Goal: Transaction & Acquisition: Purchase product/service

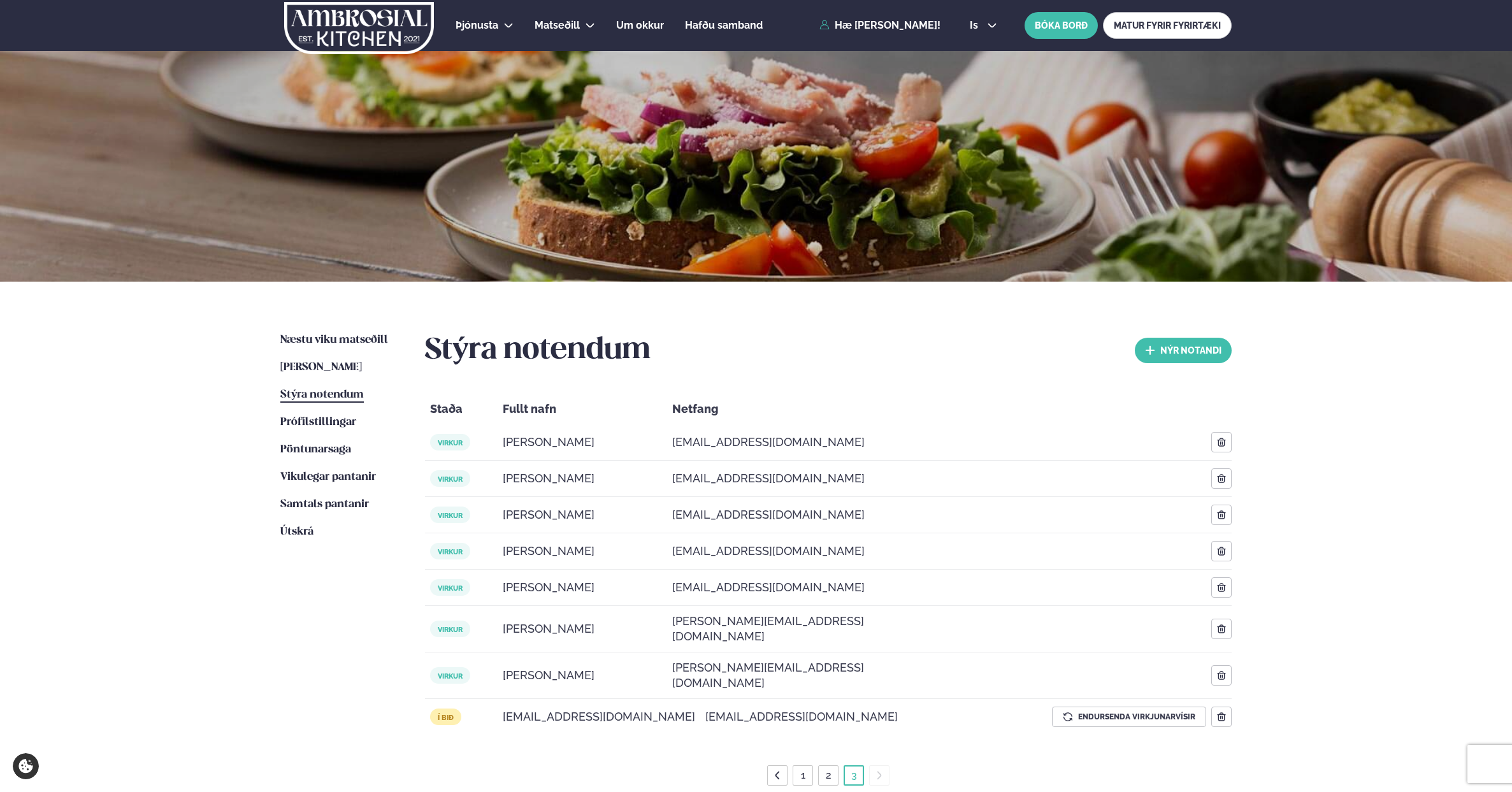
scroll to position [277, 0]
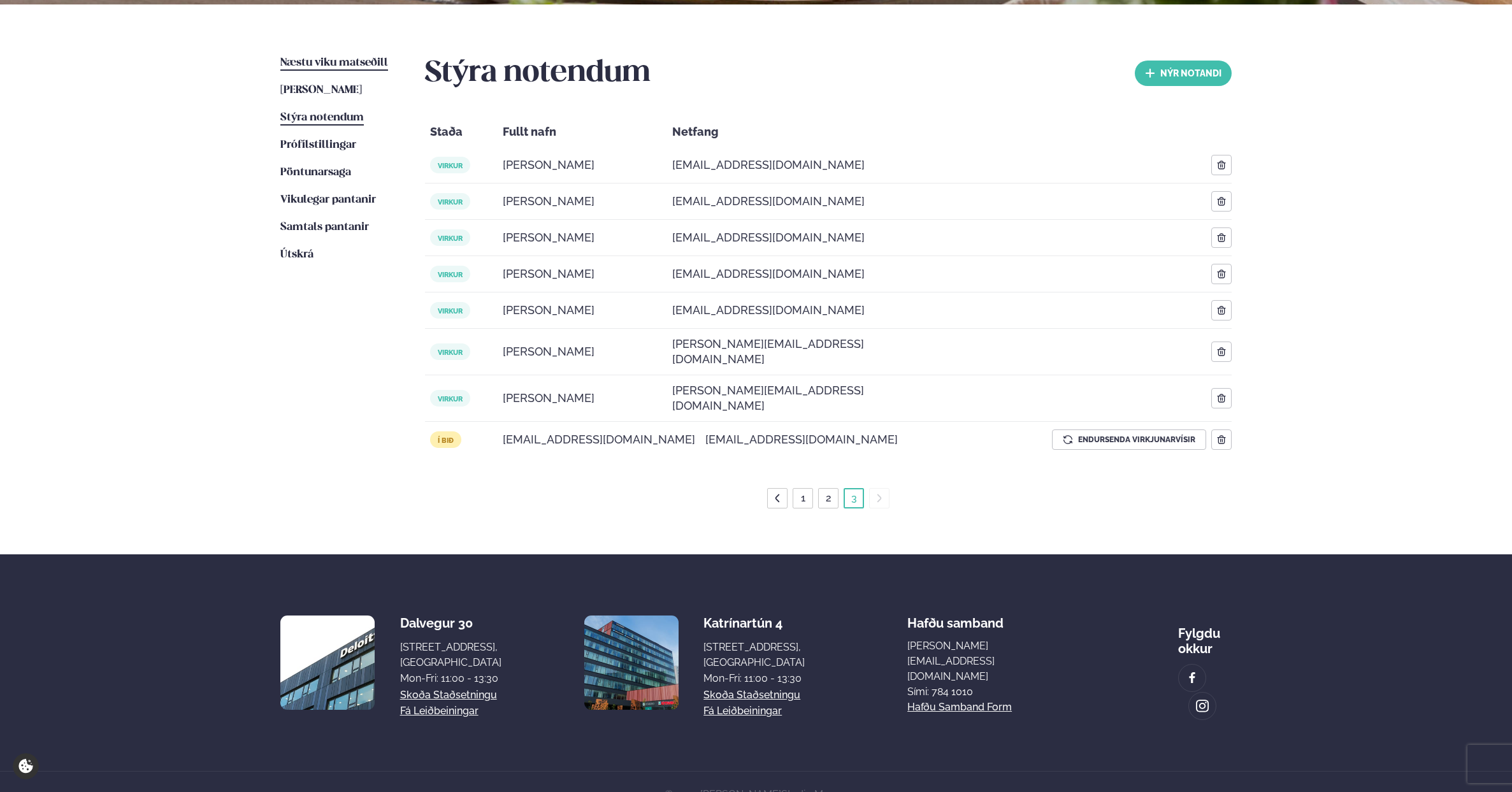
click at [353, 57] on span "Næstu viku matseðill" at bounding box center [334, 62] width 108 height 11
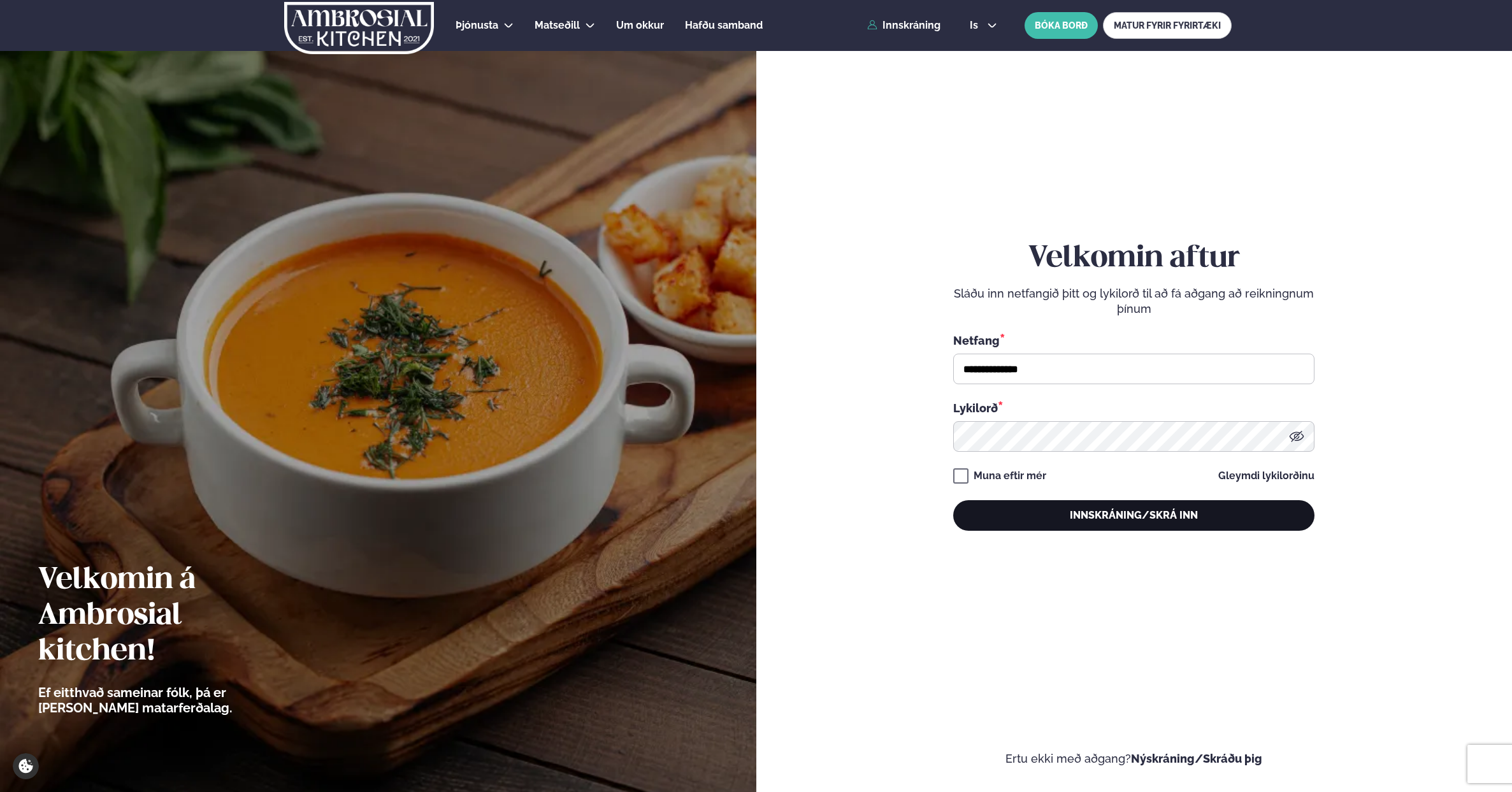
click at [1076, 511] on button "Innskráning/Skrá inn" at bounding box center [1133, 515] width 361 height 30
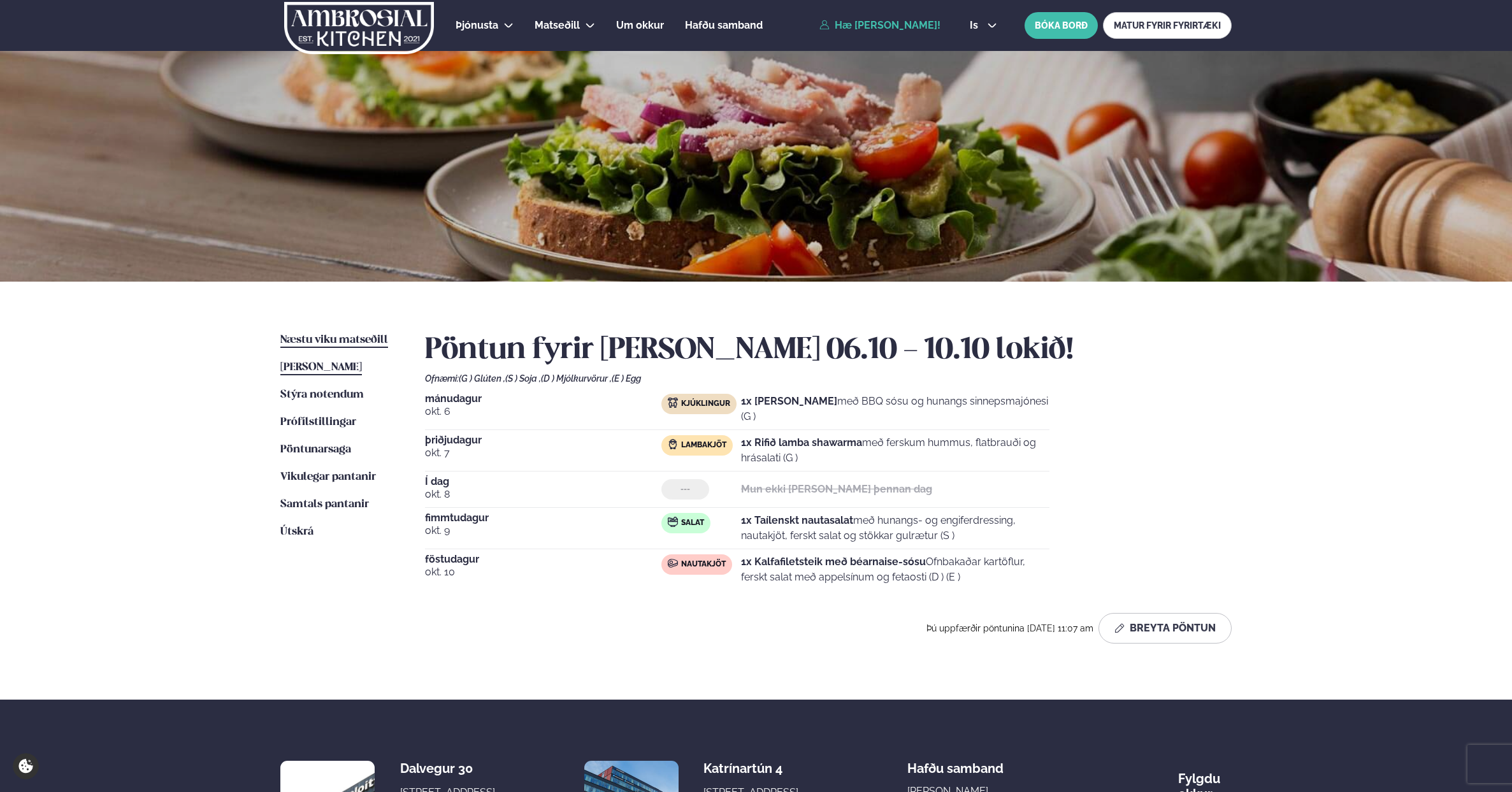
click at [304, 343] on span "Næstu viku matseðill" at bounding box center [334, 340] width 108 height 11
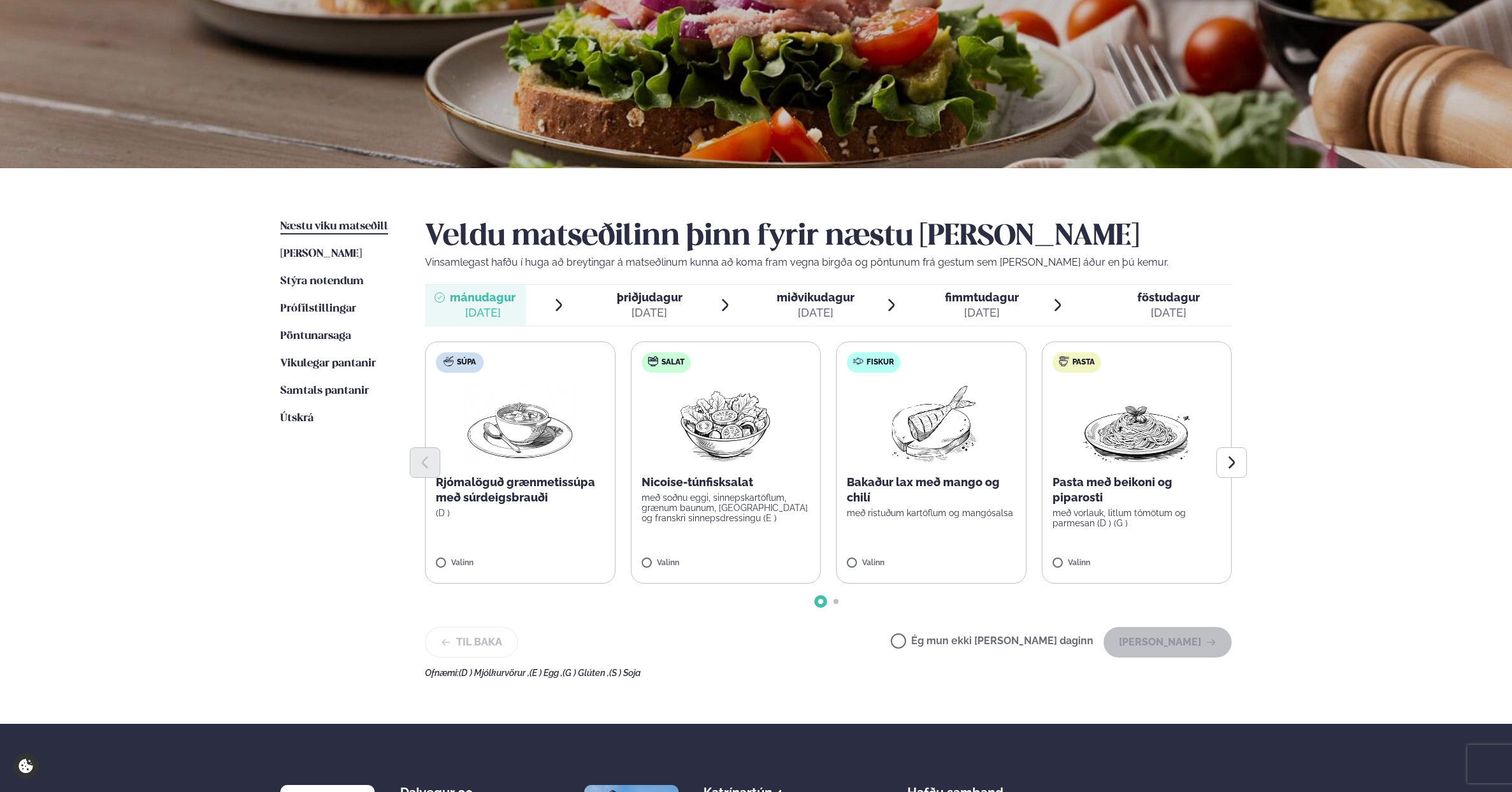
scroll to position [129, 0]
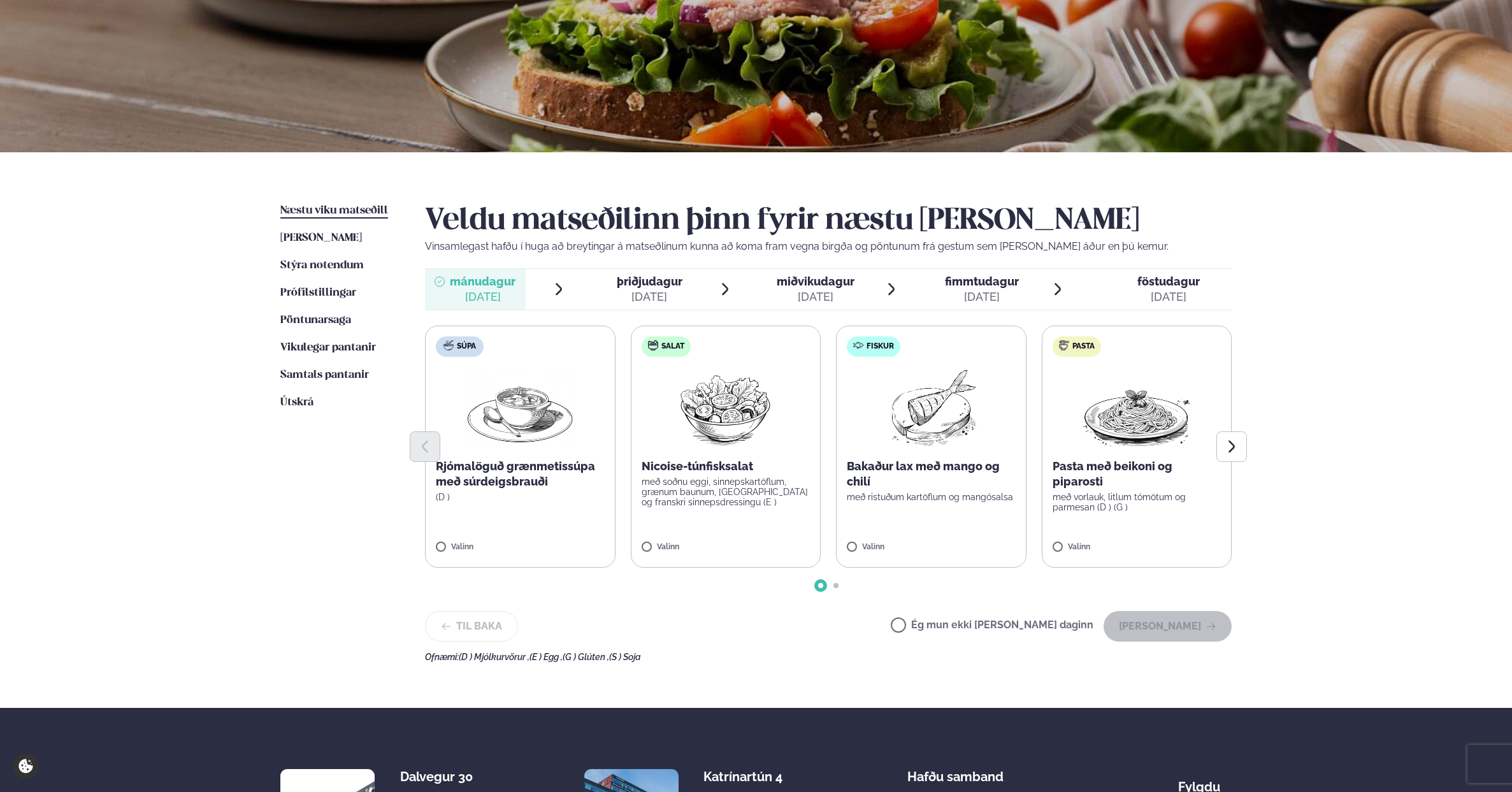
click at [892, 524] on label "Fiskur Bakaður lax með mango og chilí með ristuðum kartöflum og mangósalsa Vali…" at bounding box center [931, 447] width 191 height 242
click at [1168, 629] on button "[PERSON_NAME]" at bounding box center [1168, 626] width 129 height 30
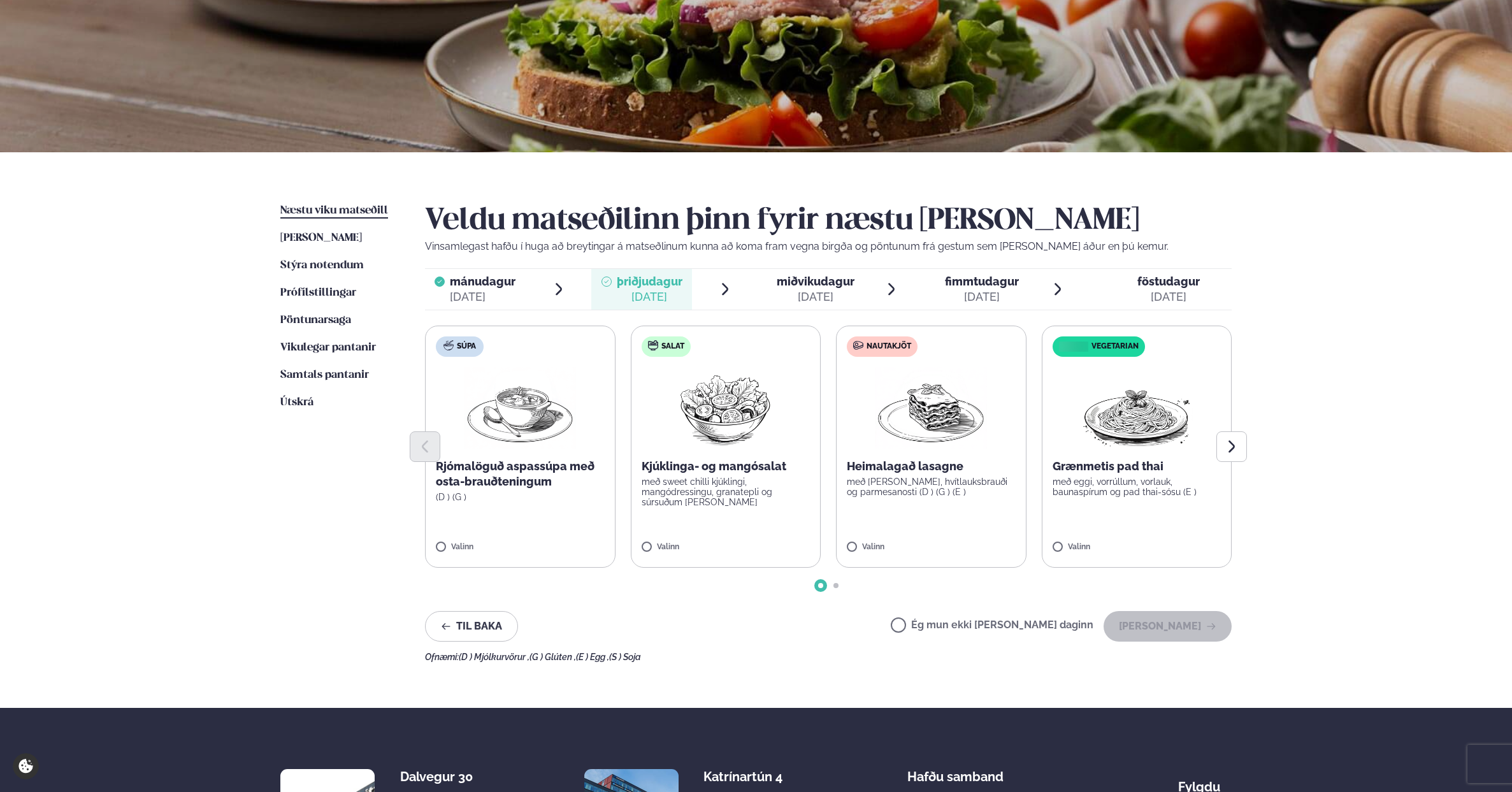
click at [496, 299] on div "[DATE]" at bounding box center [483, 297] width 66 height 16
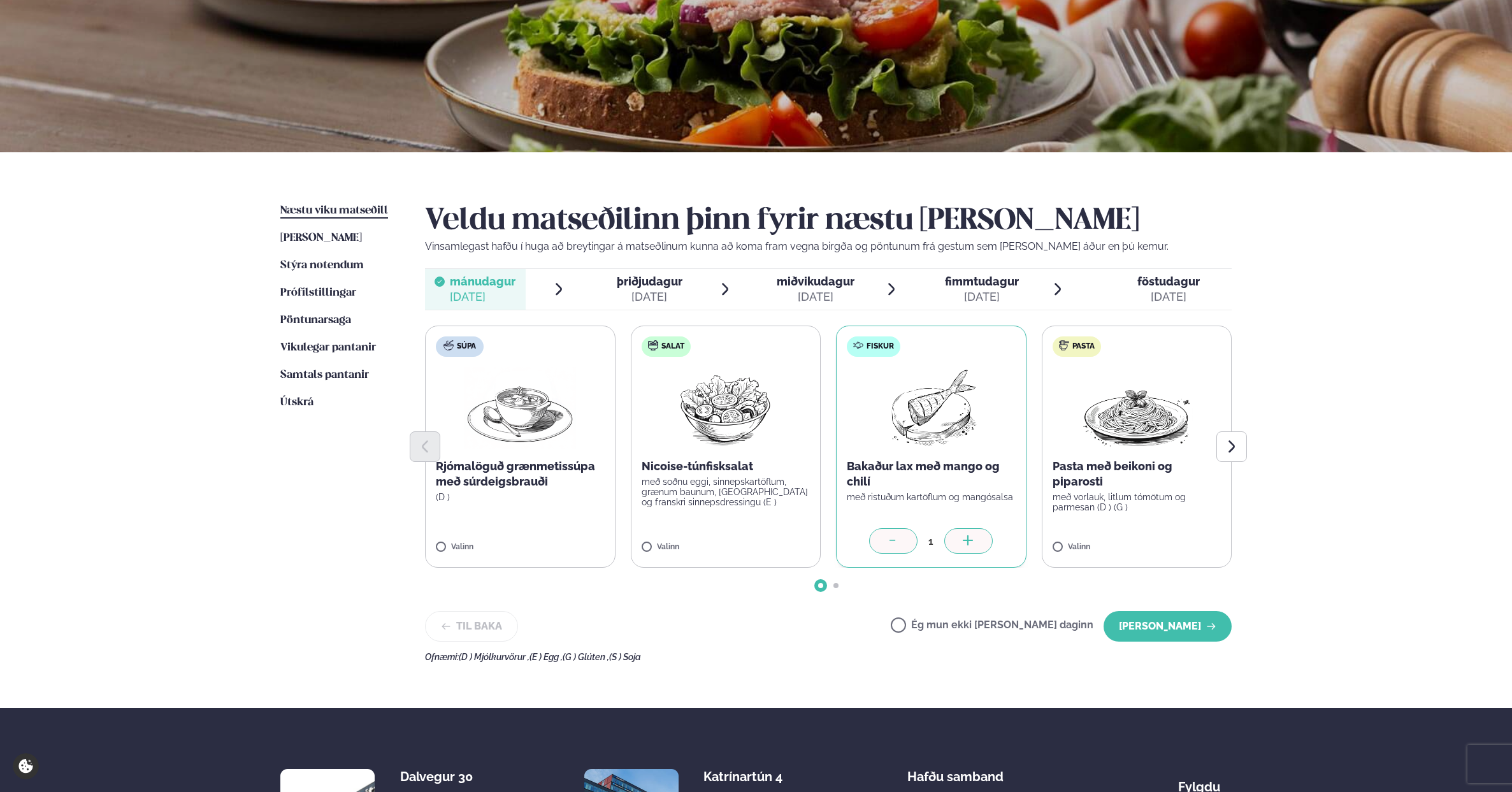
click at [610, 288] on div at bounding box center [606, 289] width 10 height 30
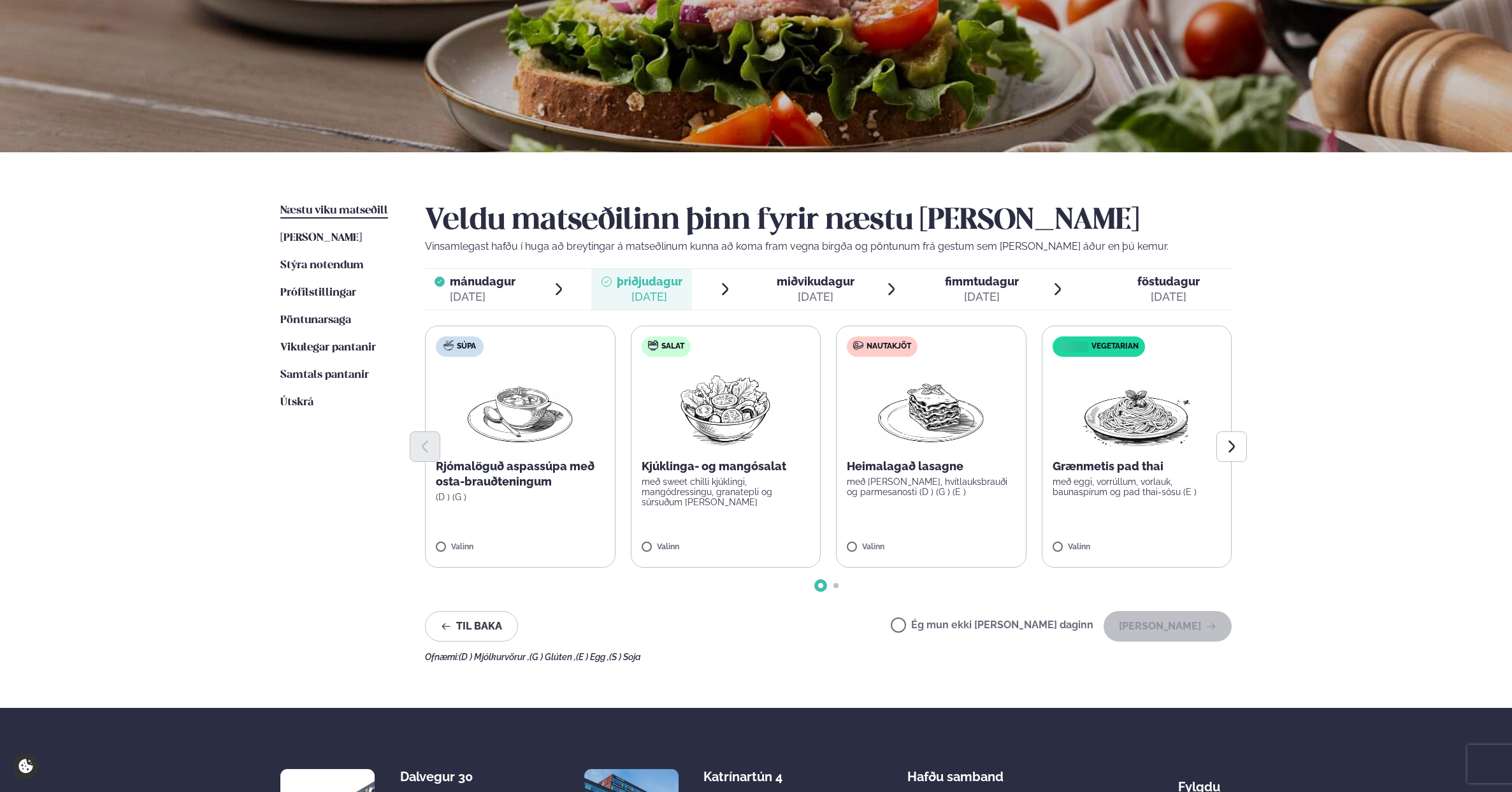
click at [954, 412] on img at bounding box center [931, 408] width 112 height 82
click at [1158, 624] on button "[PERSON_NAME]" at bounding box center [1168, 626] width 129 height 30
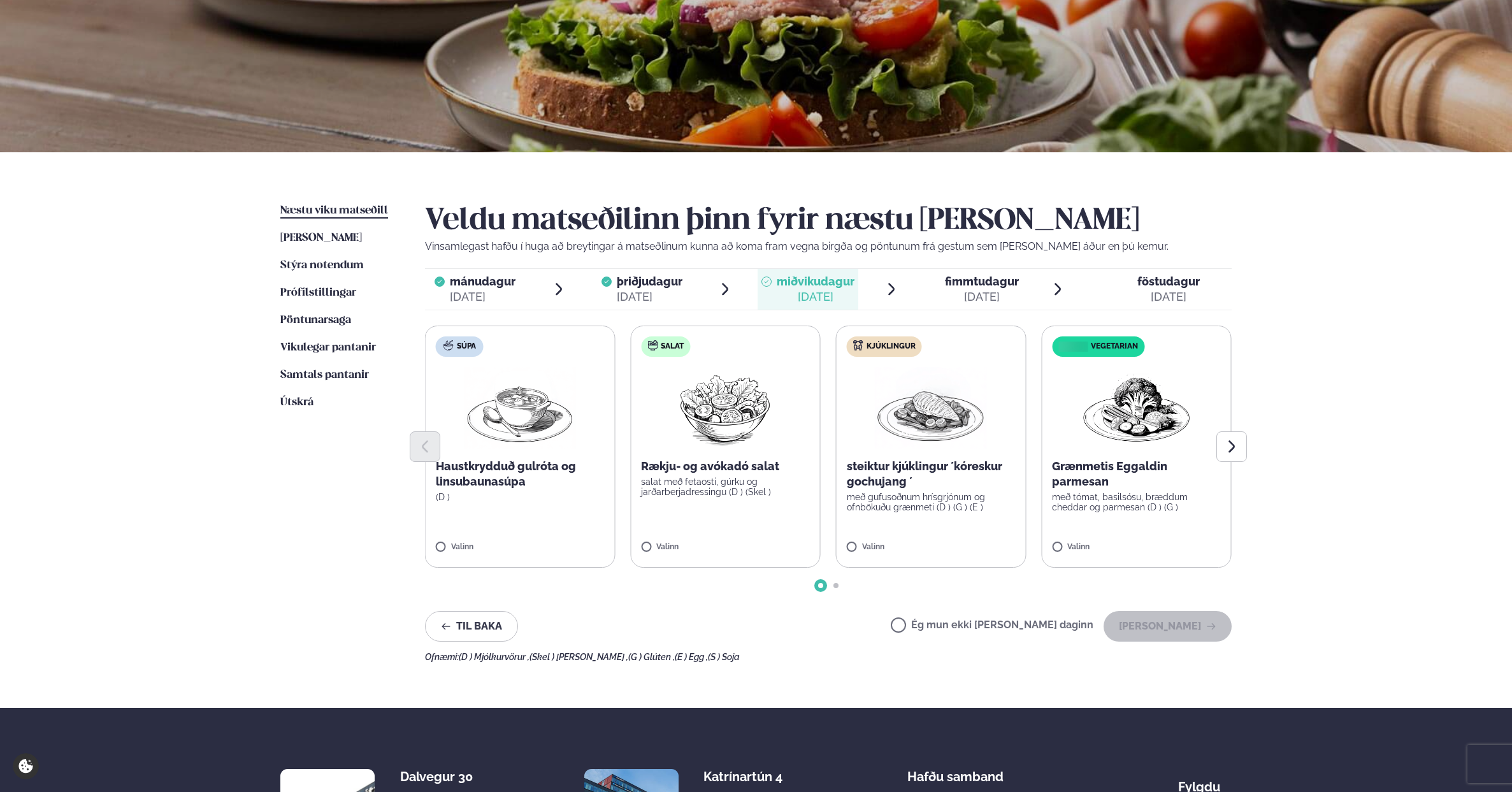
click at [922, 401] on img at bounding box center [931, 408] width 112 height 82
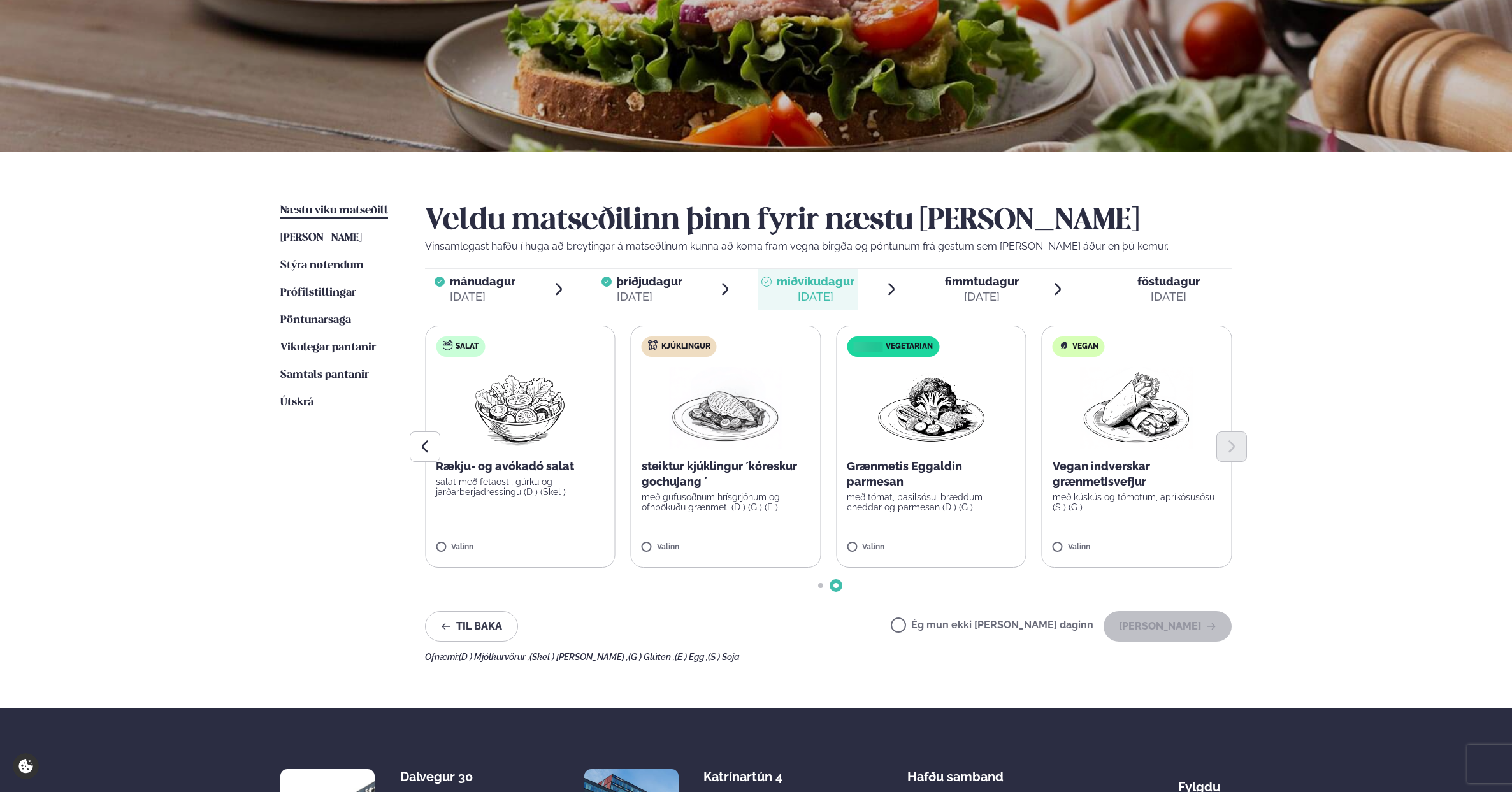
click at [736, 424] on img at bounding box center [725, 408] width 112 height 82
click at [1192, 621] on button "[PERSON_NAME]" at bounding box center [1168, 626] width 129 height 30
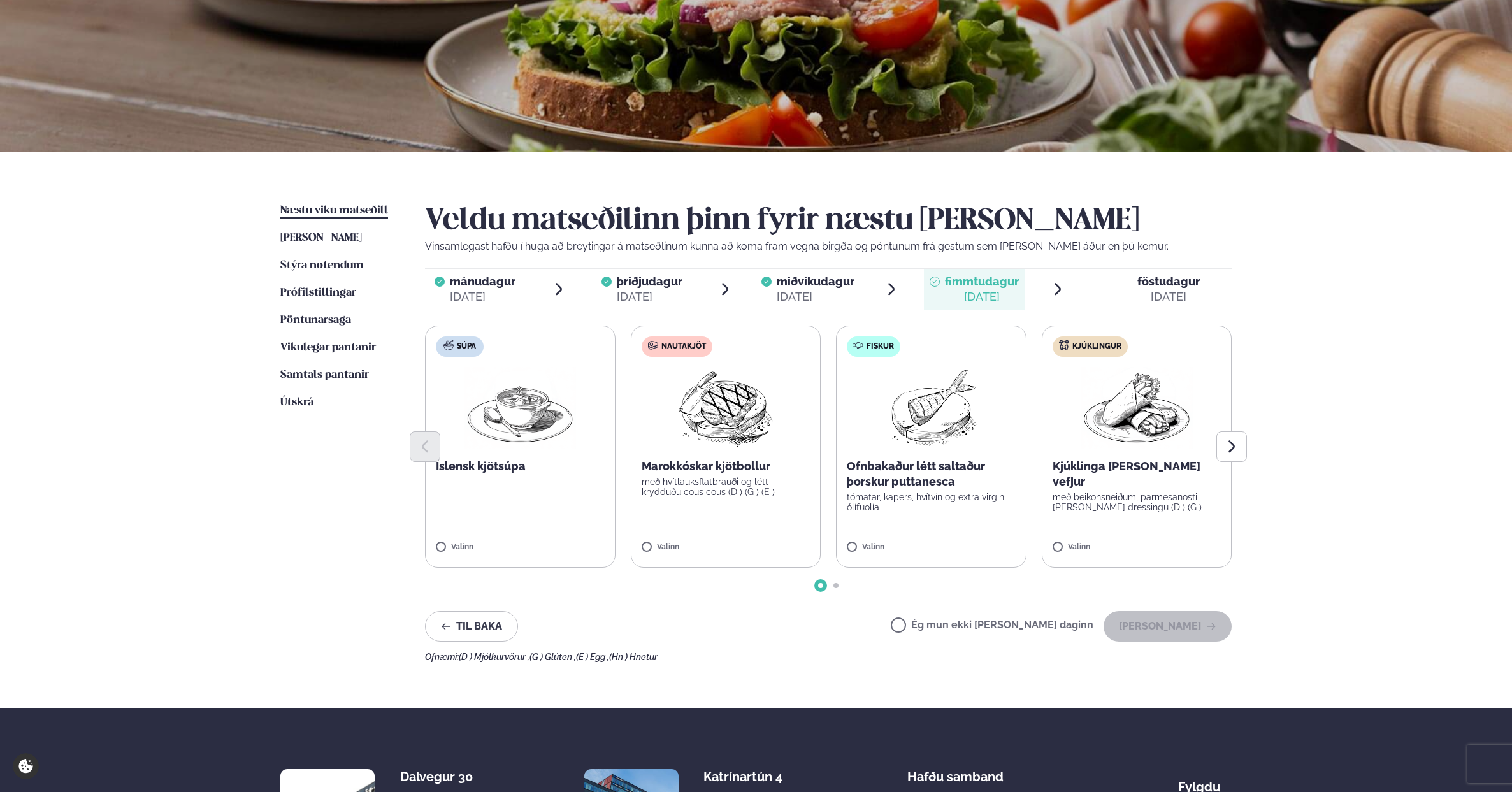
click at [1151, 404] on img at bounding box center [1137, 408] width 112 height 82
click at [1195, 620] on button "[PERSON_NAME]" at bounding box center [1168, 626] width 129 height 30
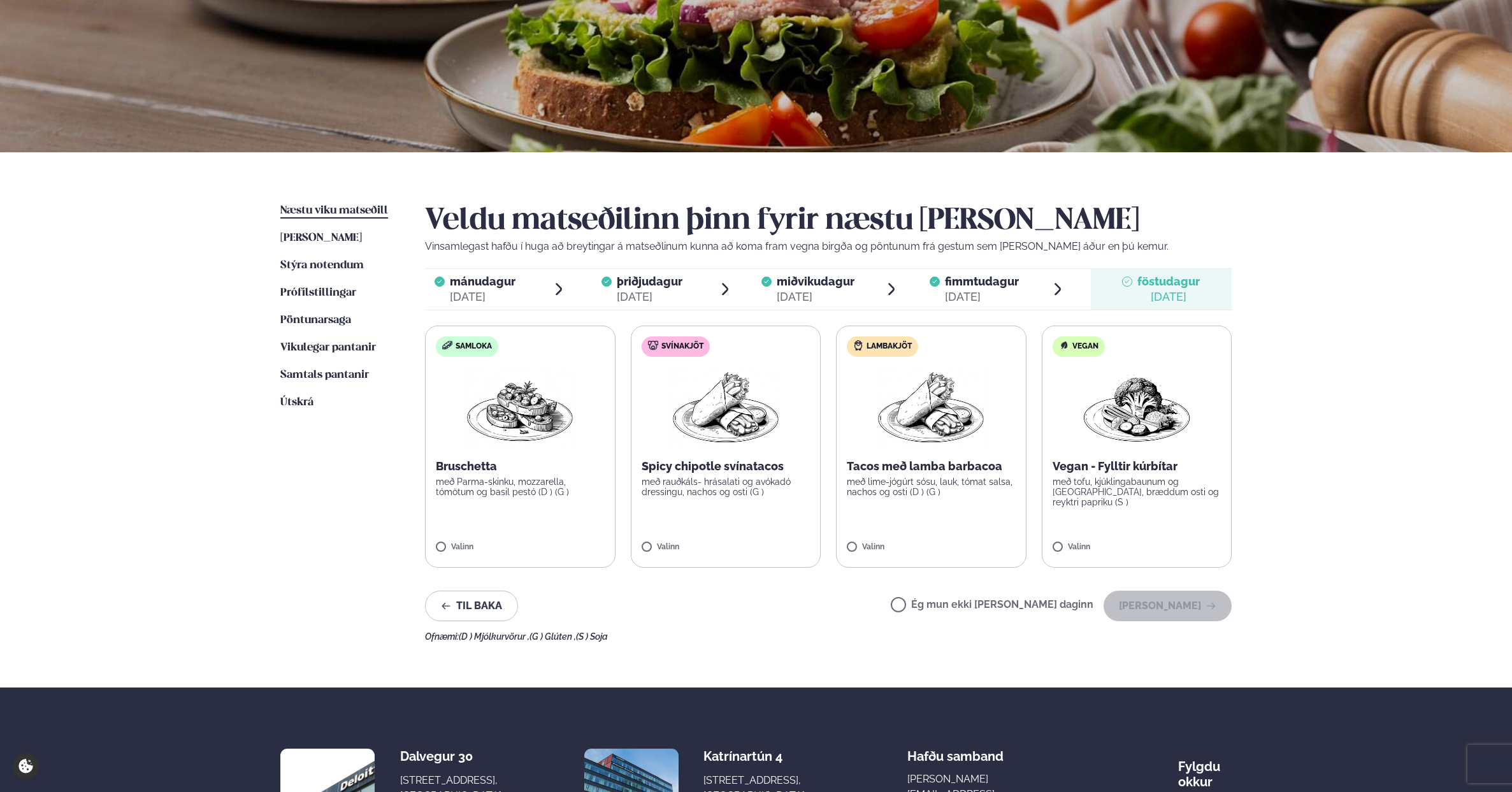
click at [963, 410] on img at bounding box center [931, 408] width 112 height 82
click at [1176, 599] on button "[PERSON_NAME]" at bounding box center [1168, 606] width 129 height 30
